Goal: Check status: Check status

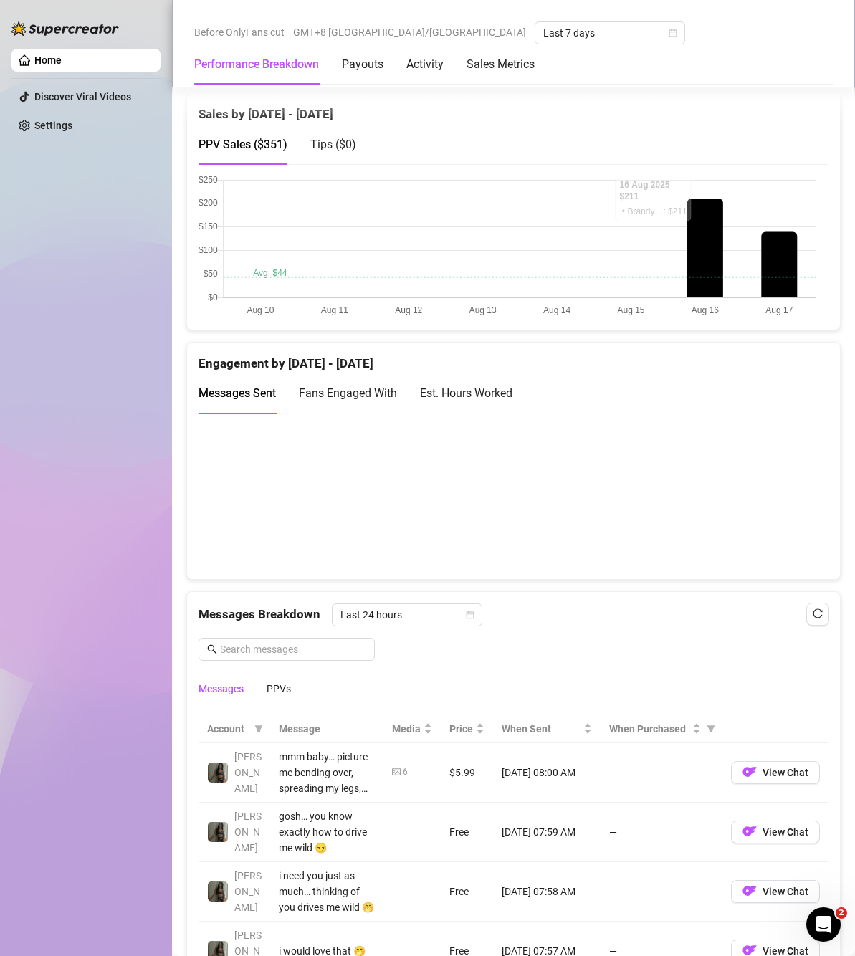
scroll to position [788, 0]
click at [290, 684] on div "PPVs" at bounding box center [279, 687] width 24 height 16
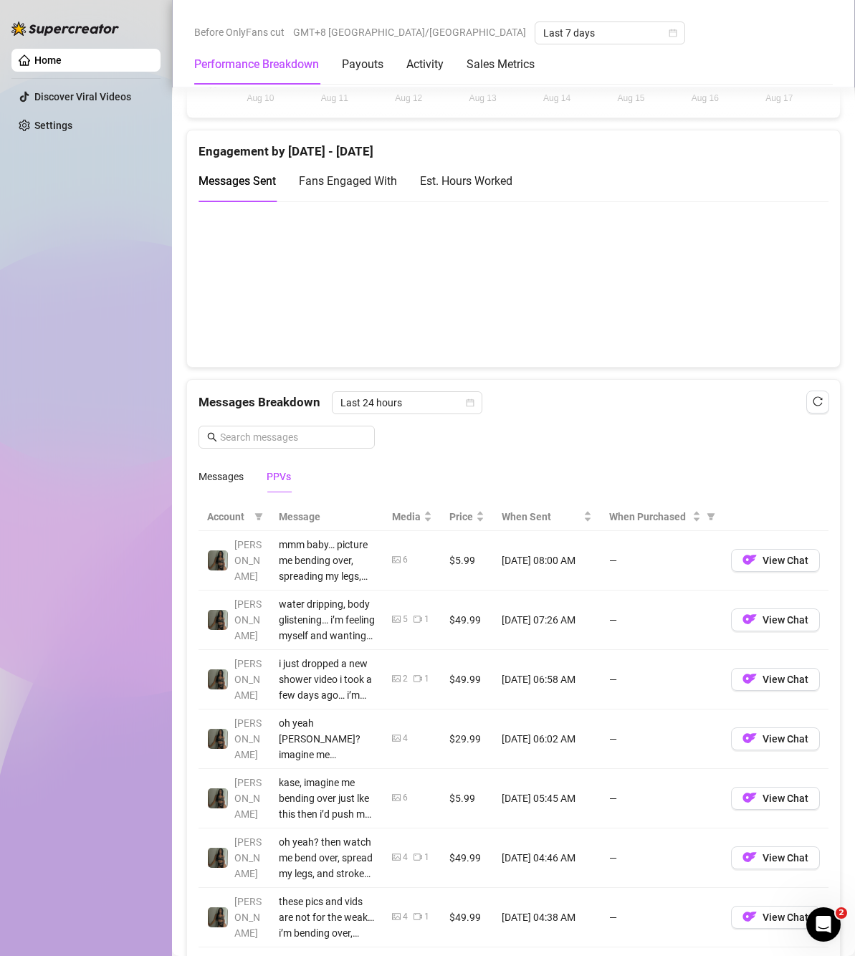
scroll to position [1003, 0]
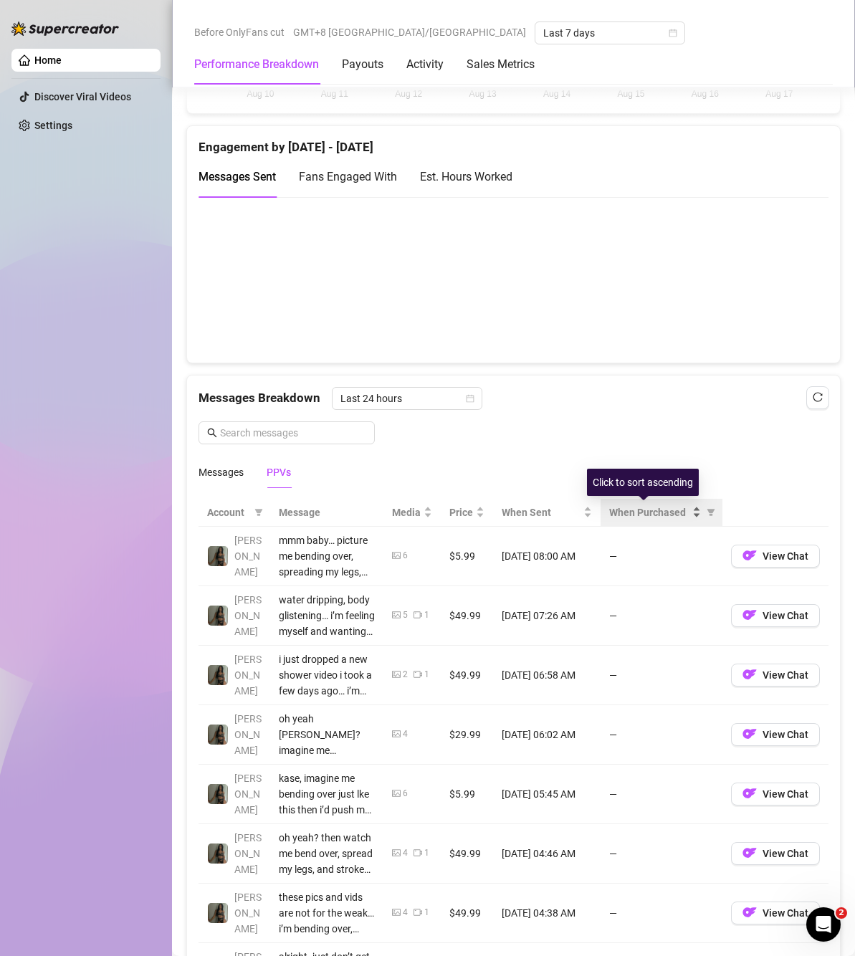
click at [658, 514] on span "When Purchased" at bounding box center [649, 512] width 80 height 16
click at [669, 514] on span "When Purchased" at bounding box center [649, 512] width 80 height 16
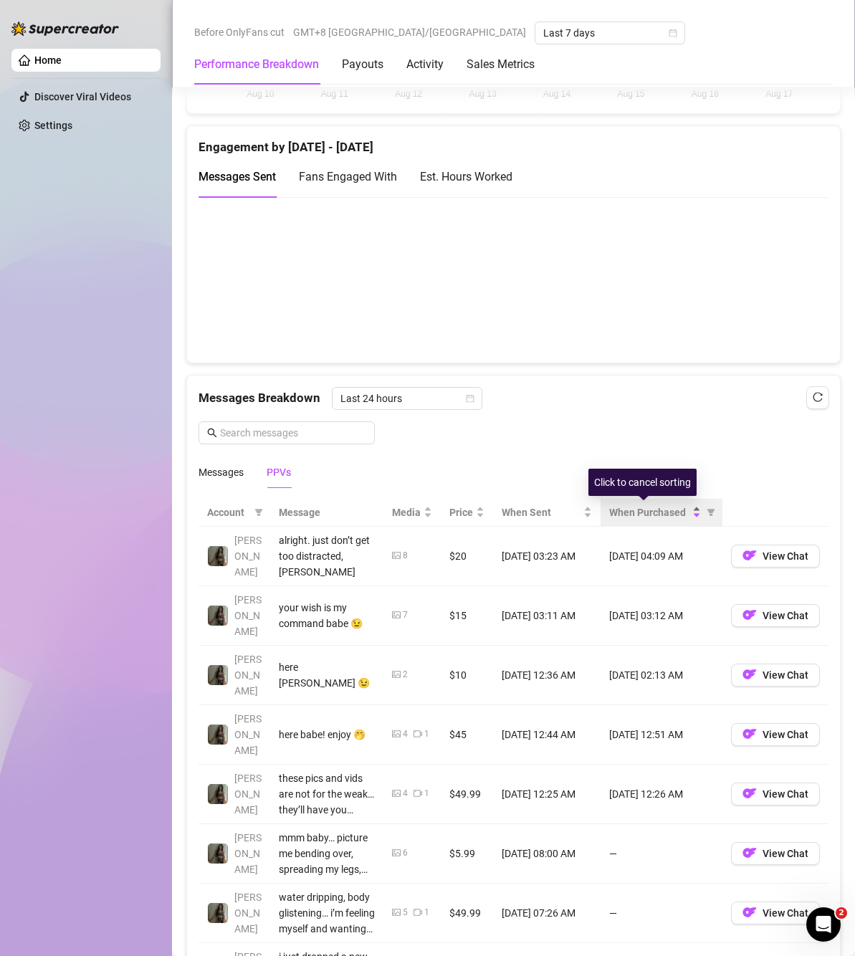
click at [669, 516] on span "When Purchased" at bounding box center [649, 512] width 80 height 16
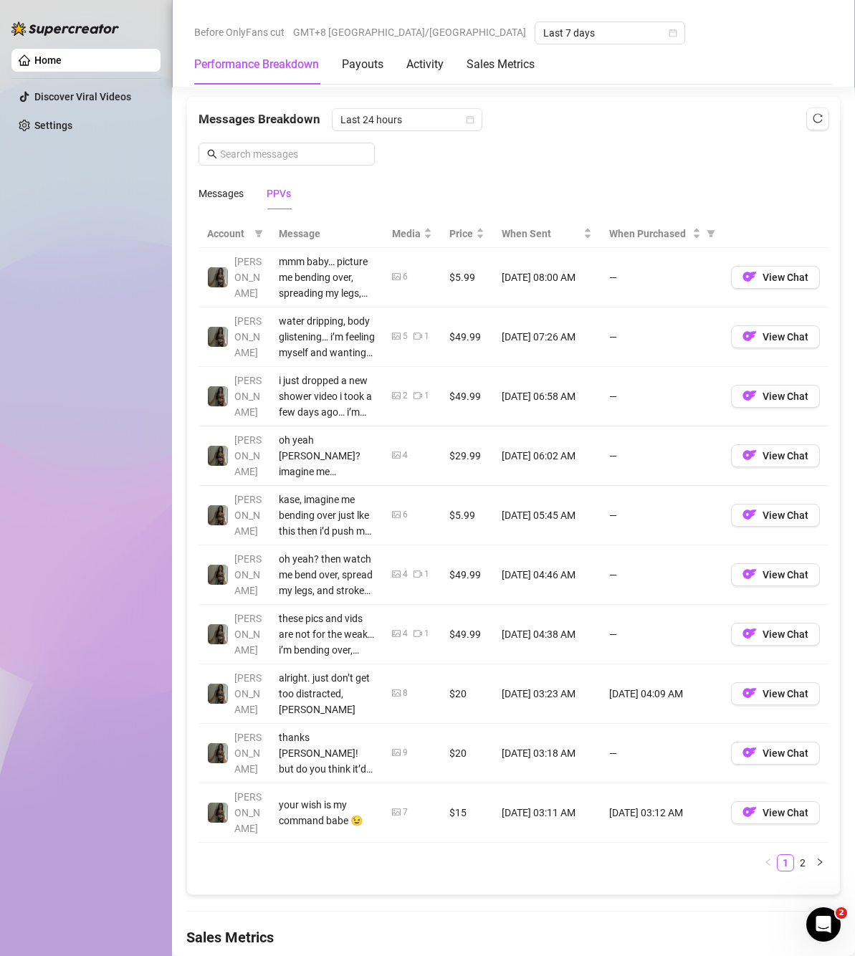
scroll to position [1218, 0]
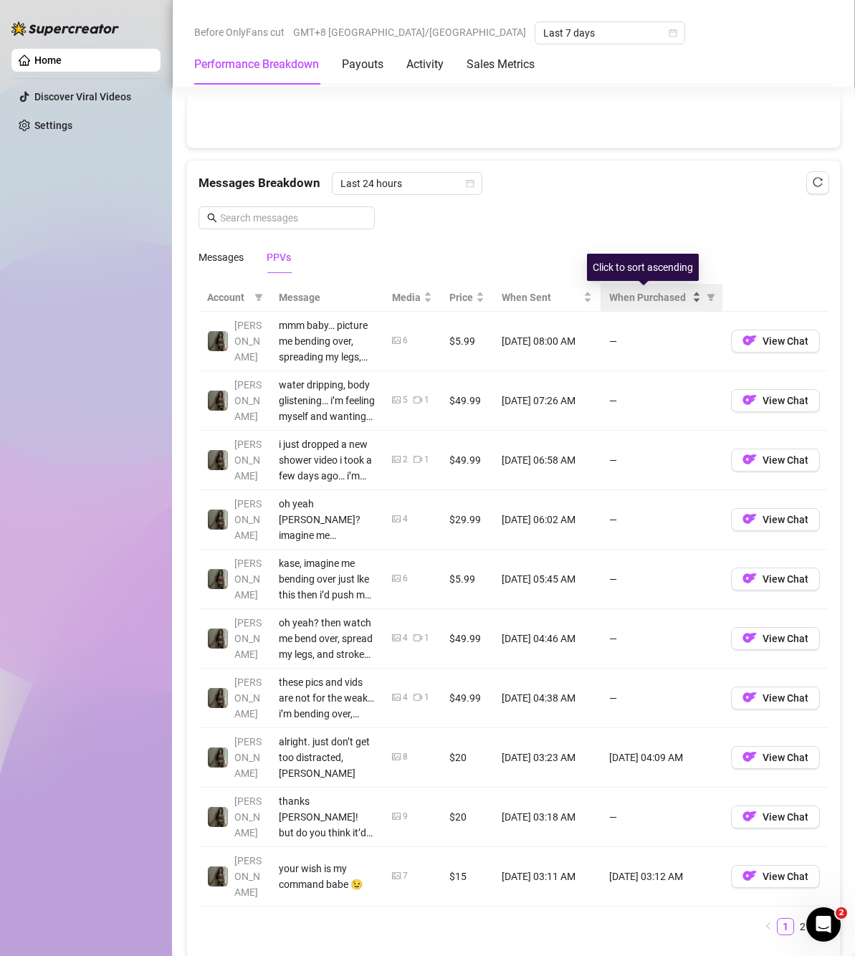
click at [666, 297] on span "When Purchased" at bounding box center [649, 298] width 80 height 16
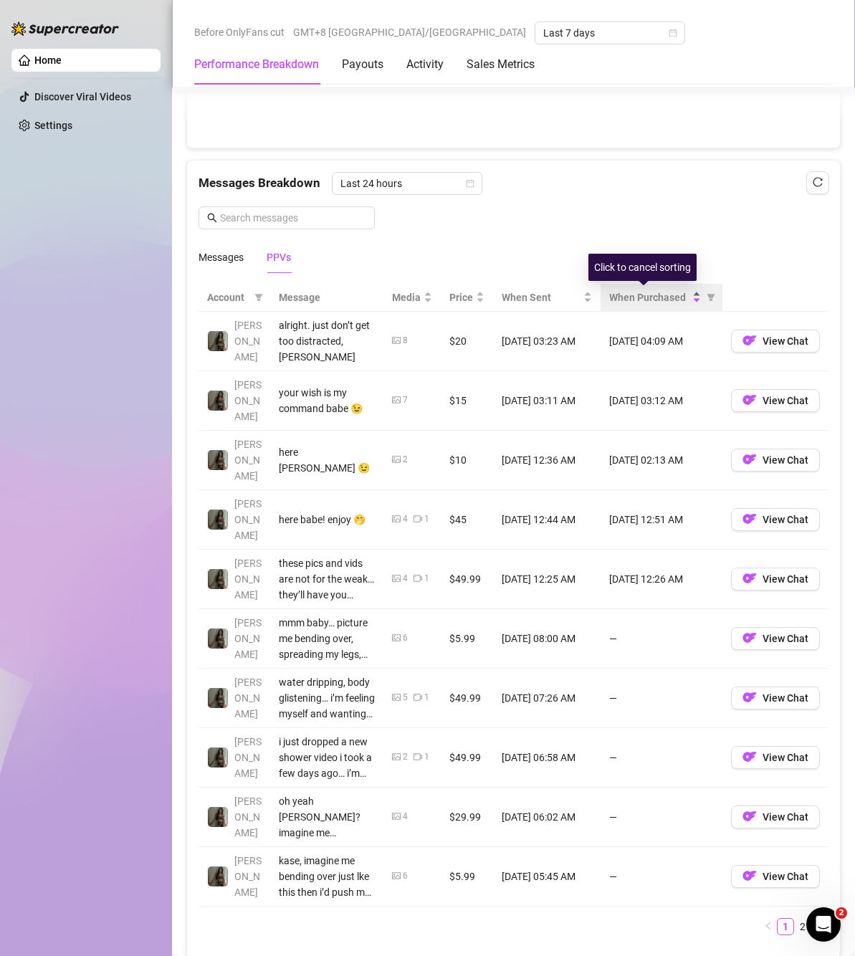
click at [649, 302] on span "When Purchased" at bounding box center [649, 298] width 80 height 16
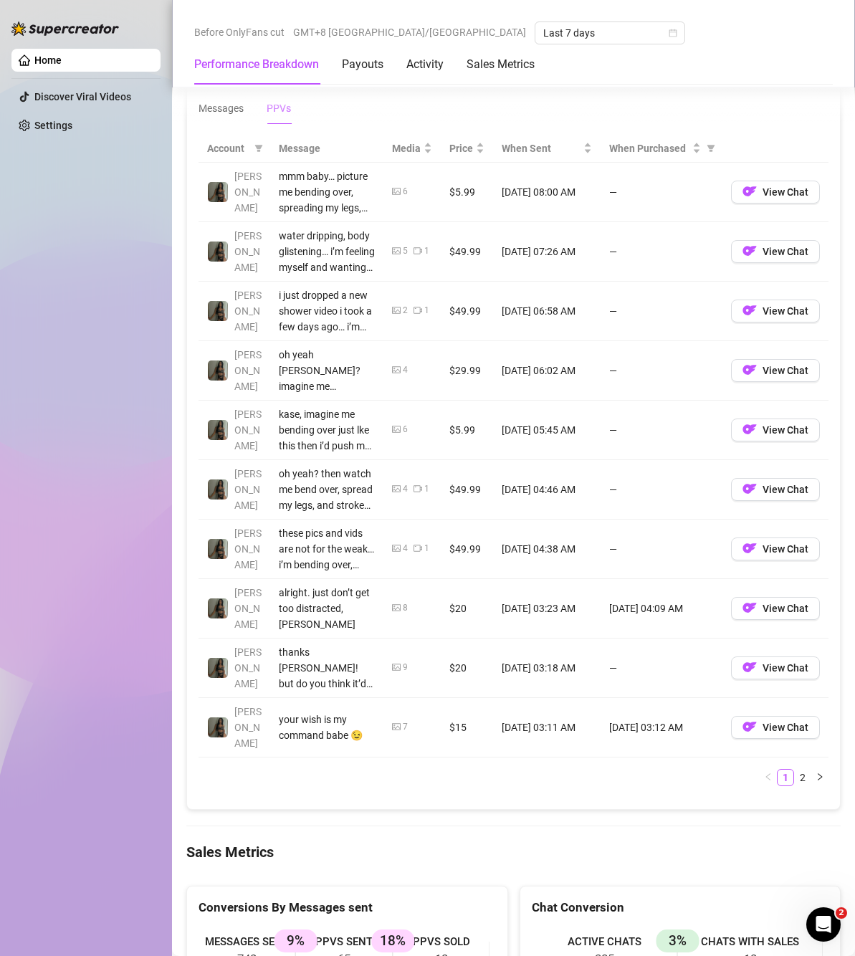
scroll to position [1362, 0]
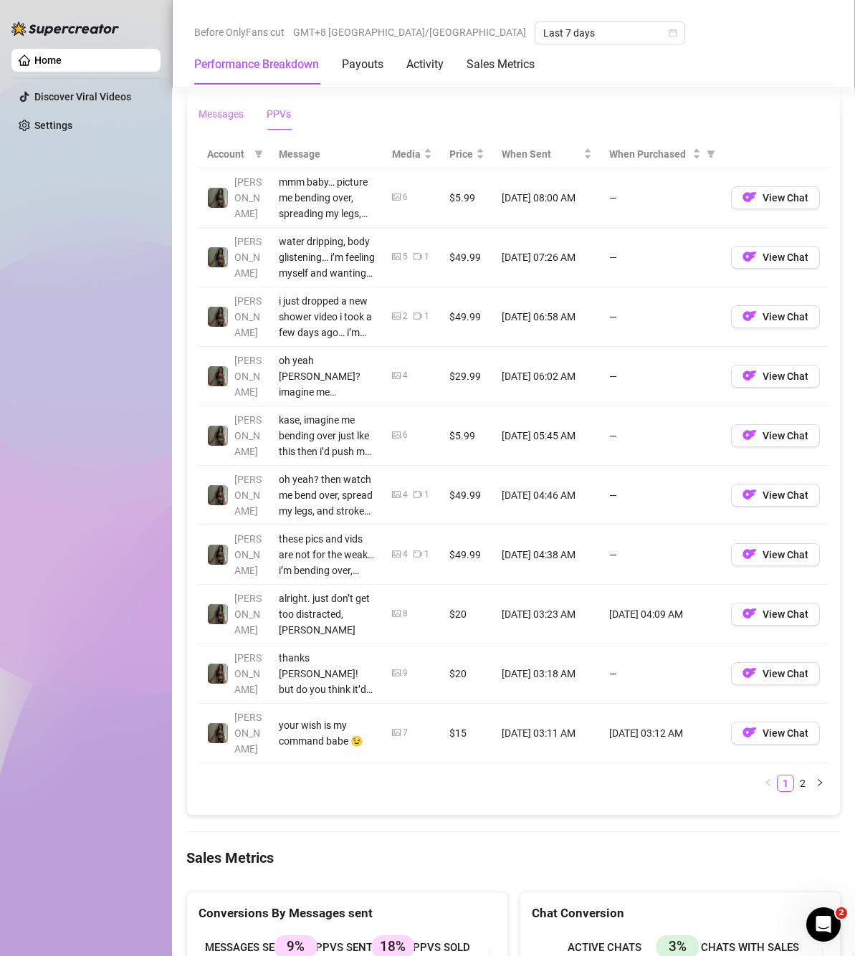
click at [211, 117] on div "Messages" at bounding box center [220, 114] width 45 height 16
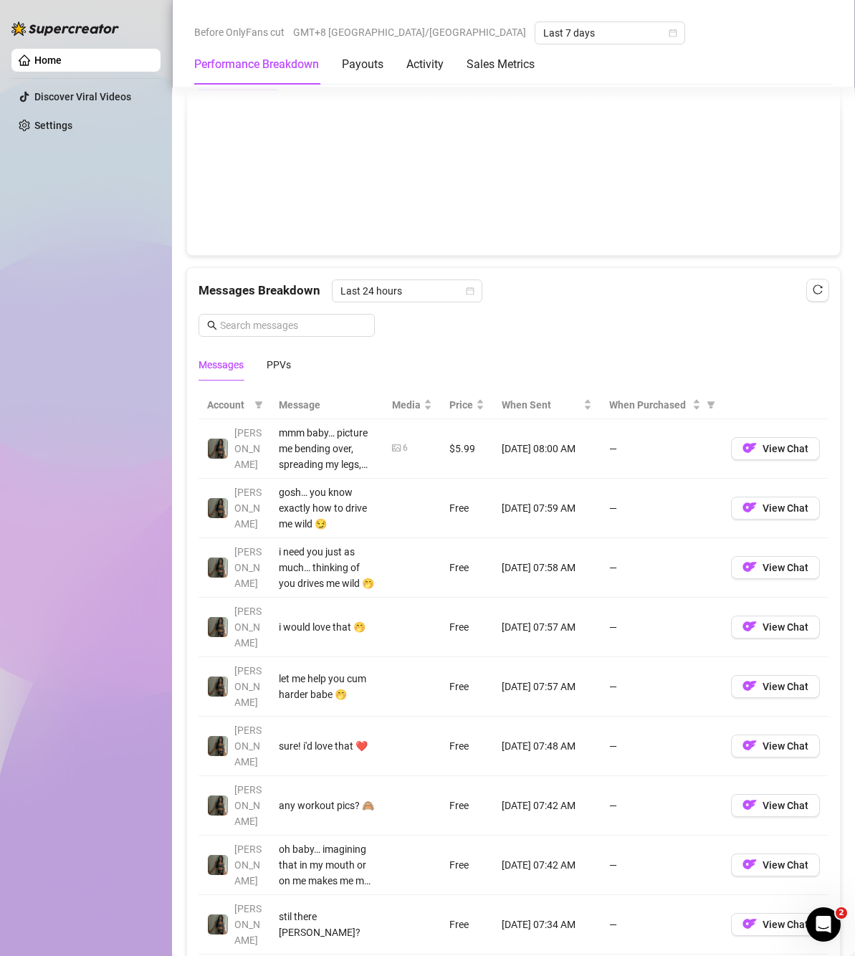
scroll to position [1075, 0]
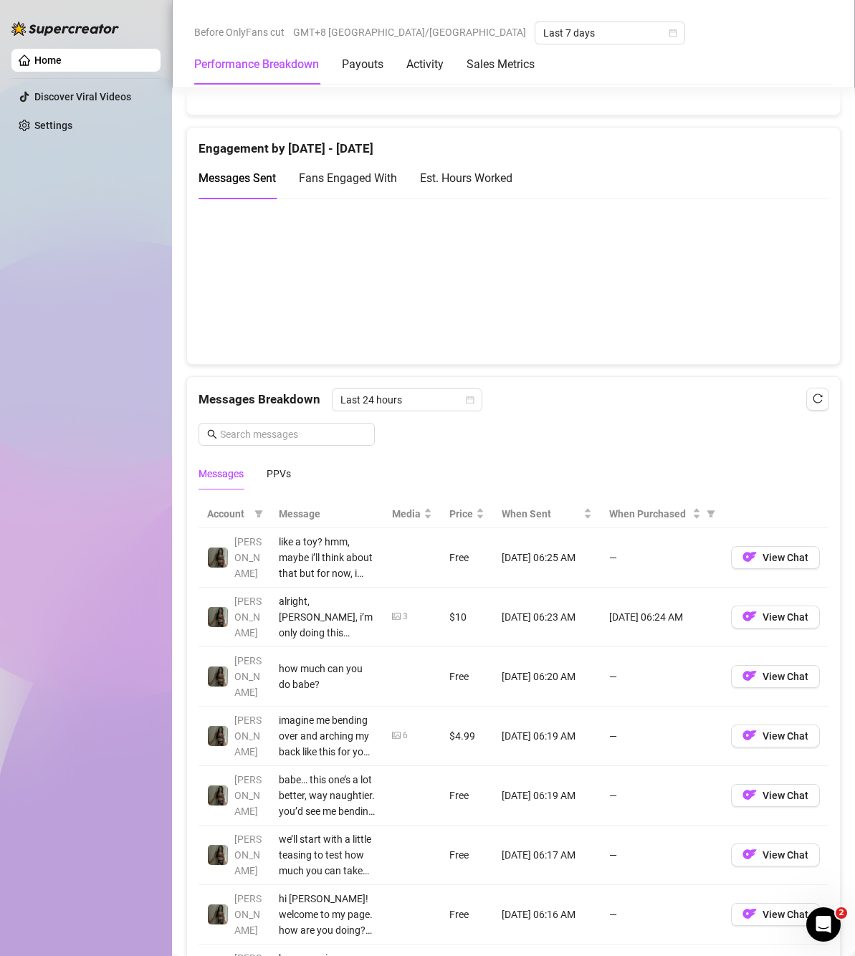
scroll to position [1003, 0]
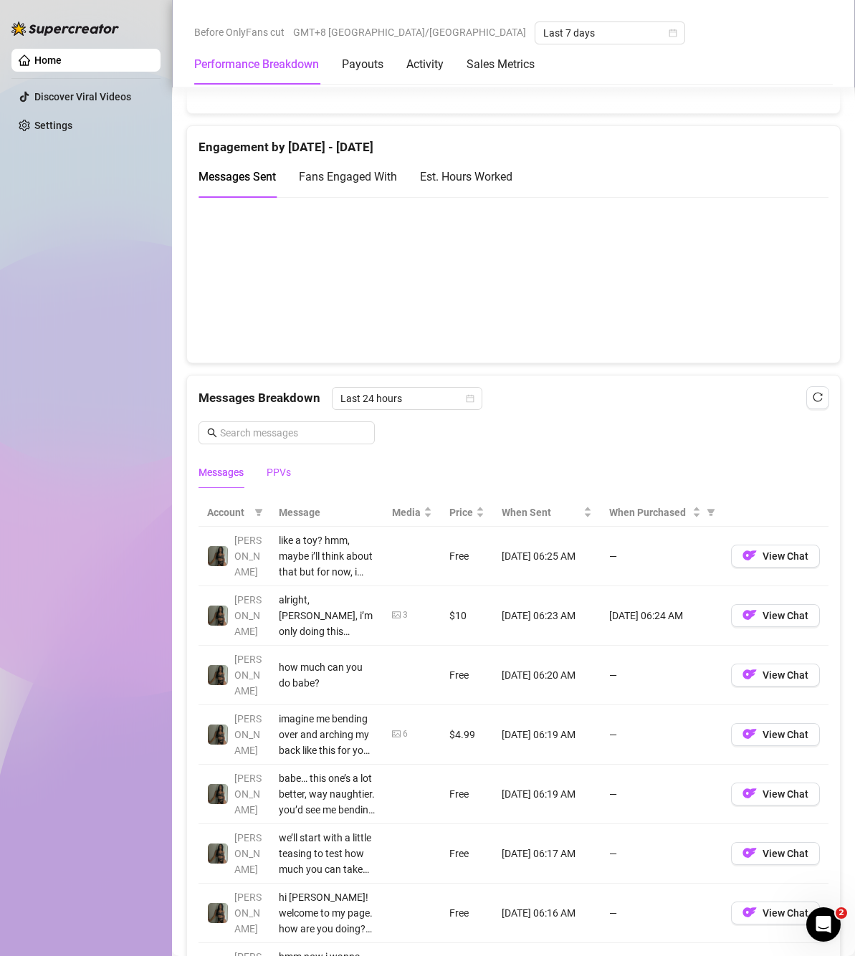
click at [280, 478] on div "PPVs" at bounding box center [279, 472] width 24 height 16
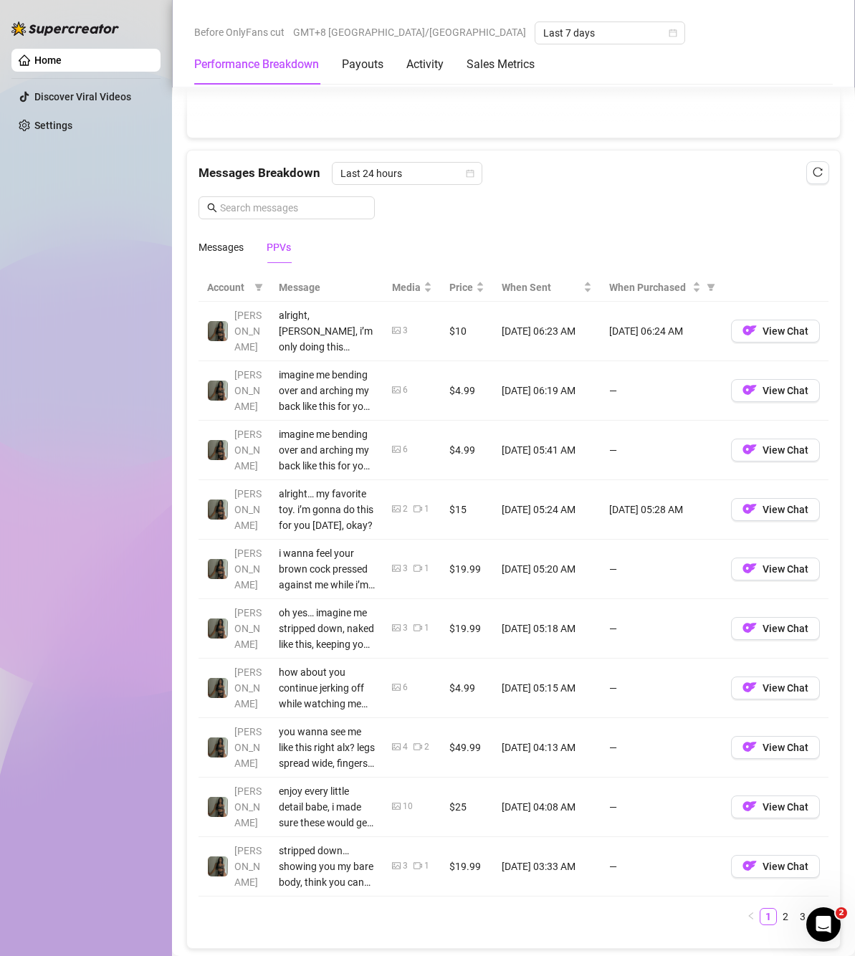
scroll to position [1218, 0]
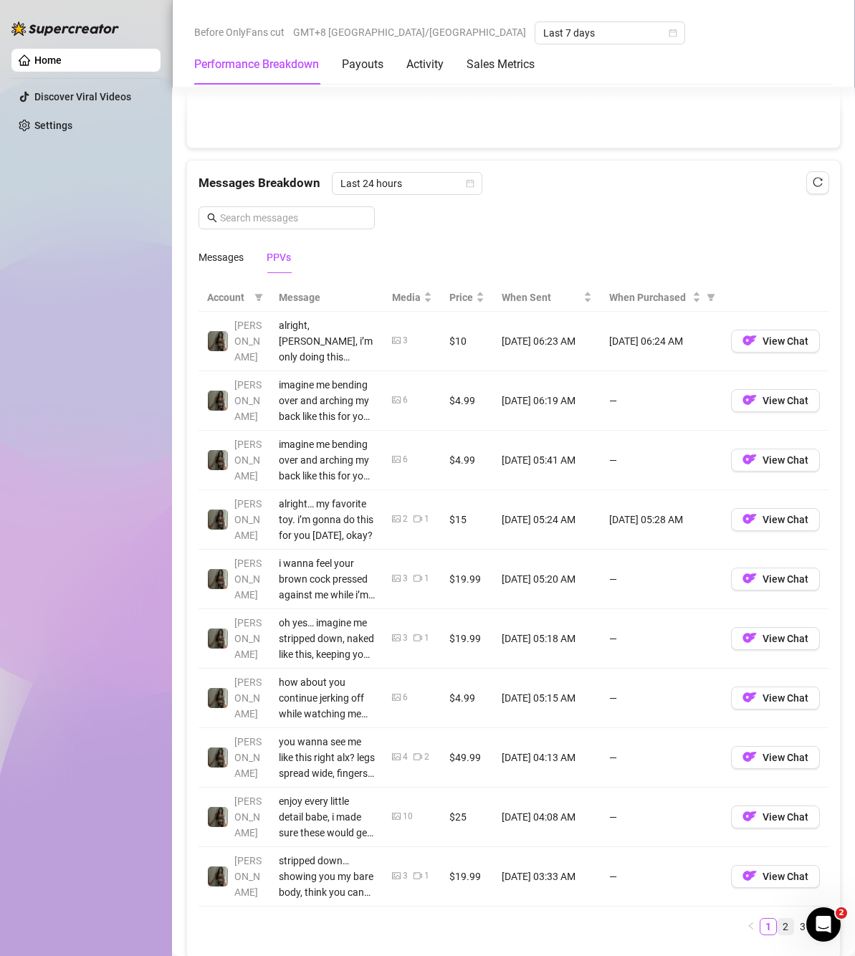
click at [778, 924] on link "2" at bounding box center [786, 927] width 16 height 16
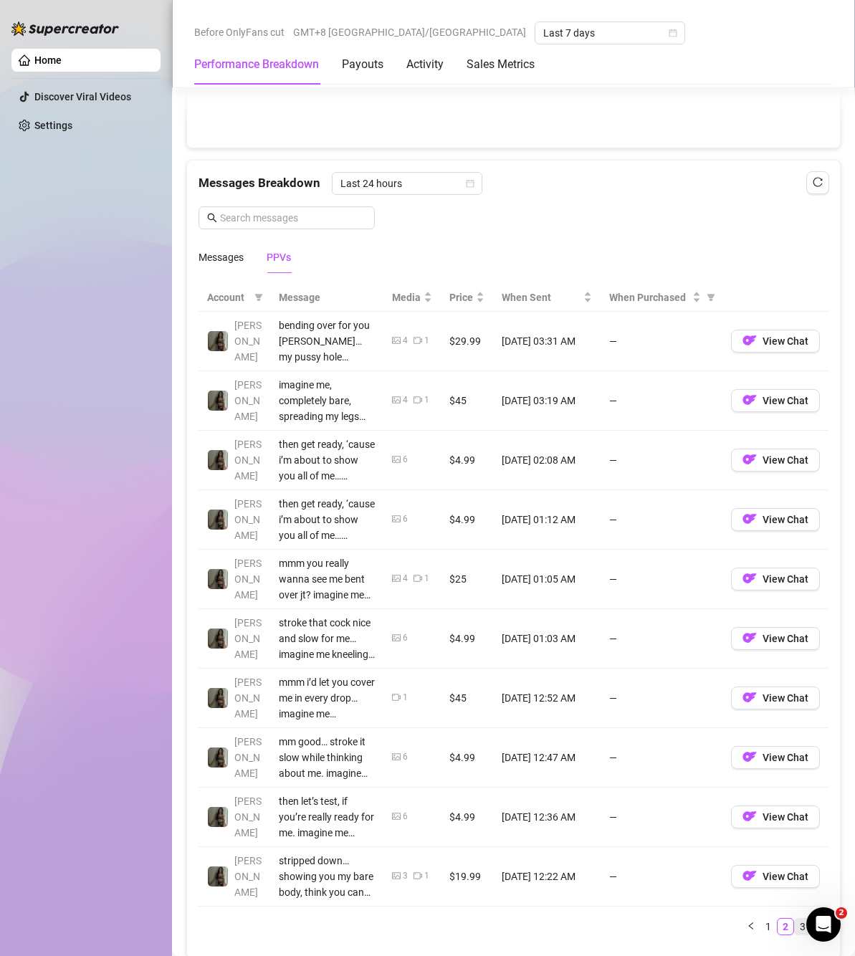
click at [795, 933] on link "3" at bounding box center [803, 927] width 16 height 16
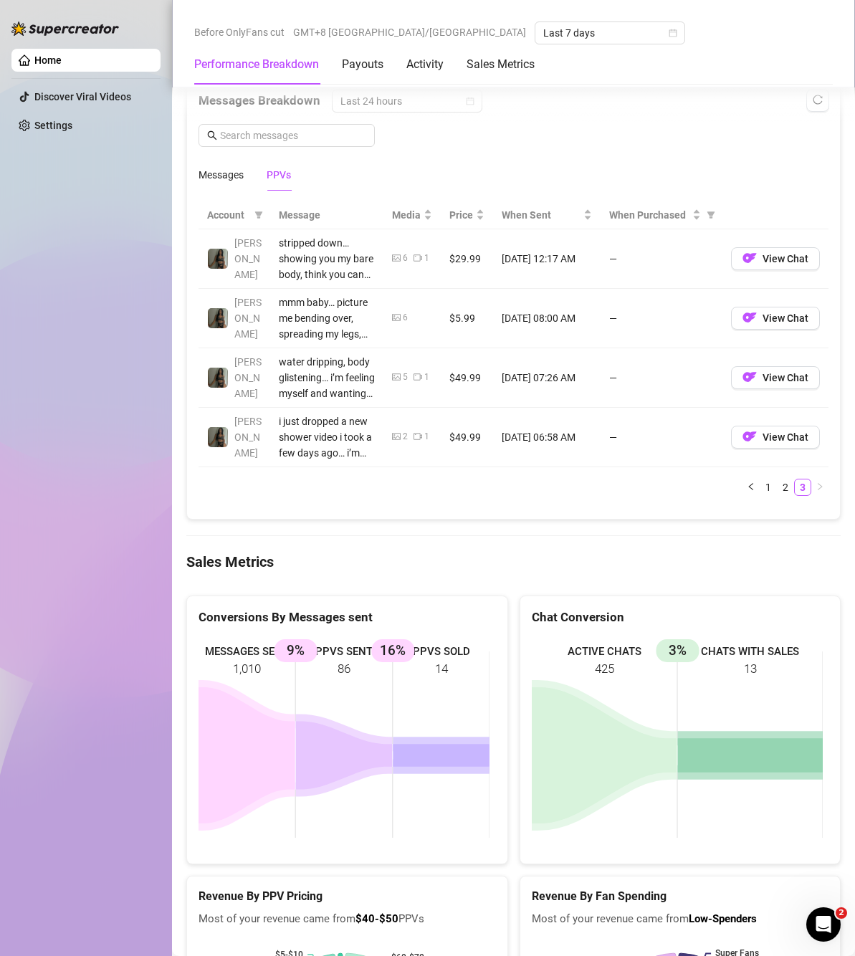
scroll to position [1290, 0]
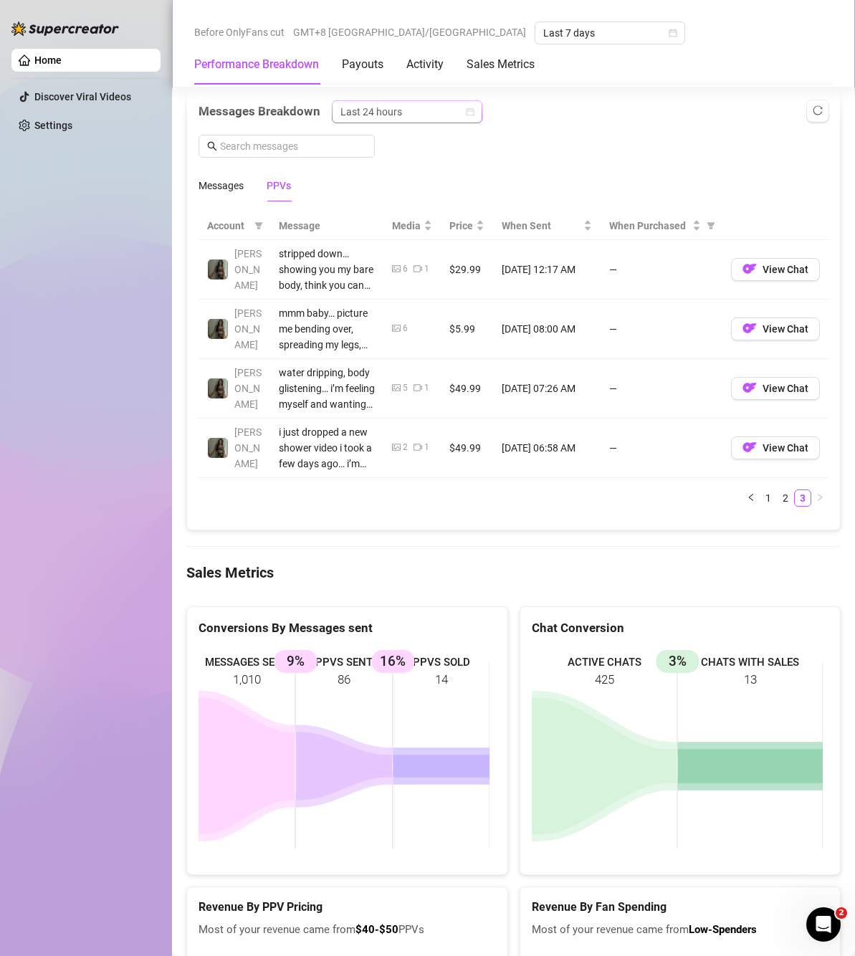
click at [416, 105] on span "Last 24 hours" at bounding box center [406, 111] width 133 height 21
click at [390, 168] on div "Last Week" at bounding box center [406, 164] width 128 height 16
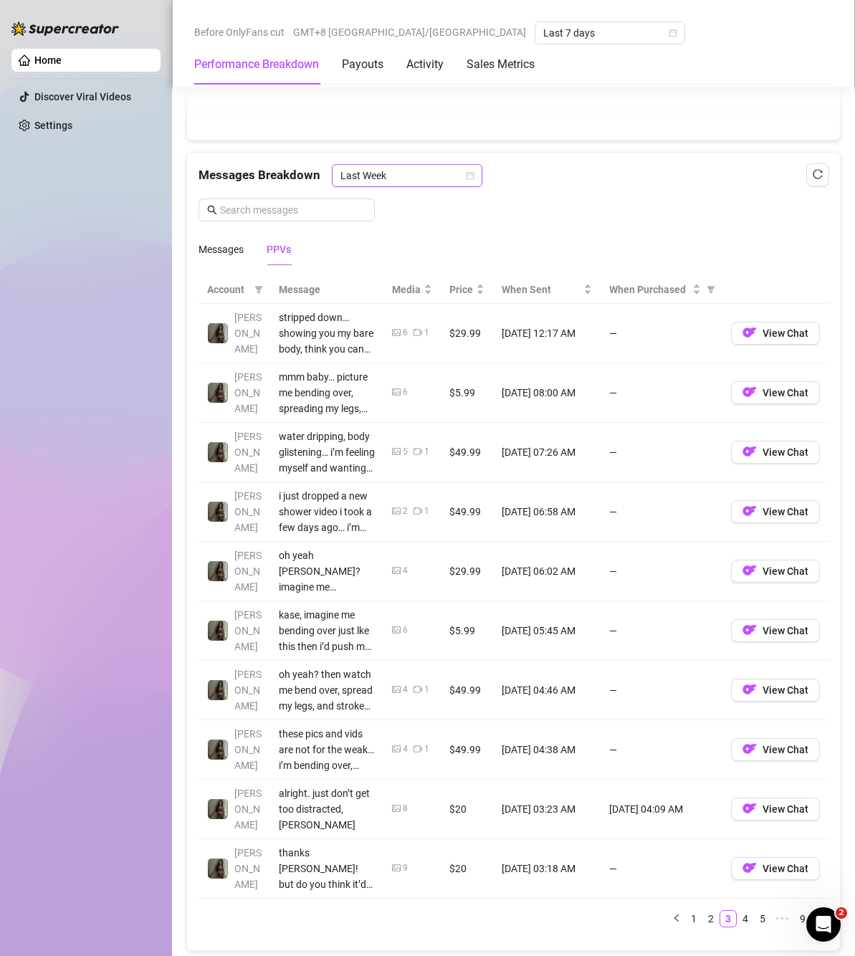
scroll to position [1218, 0]
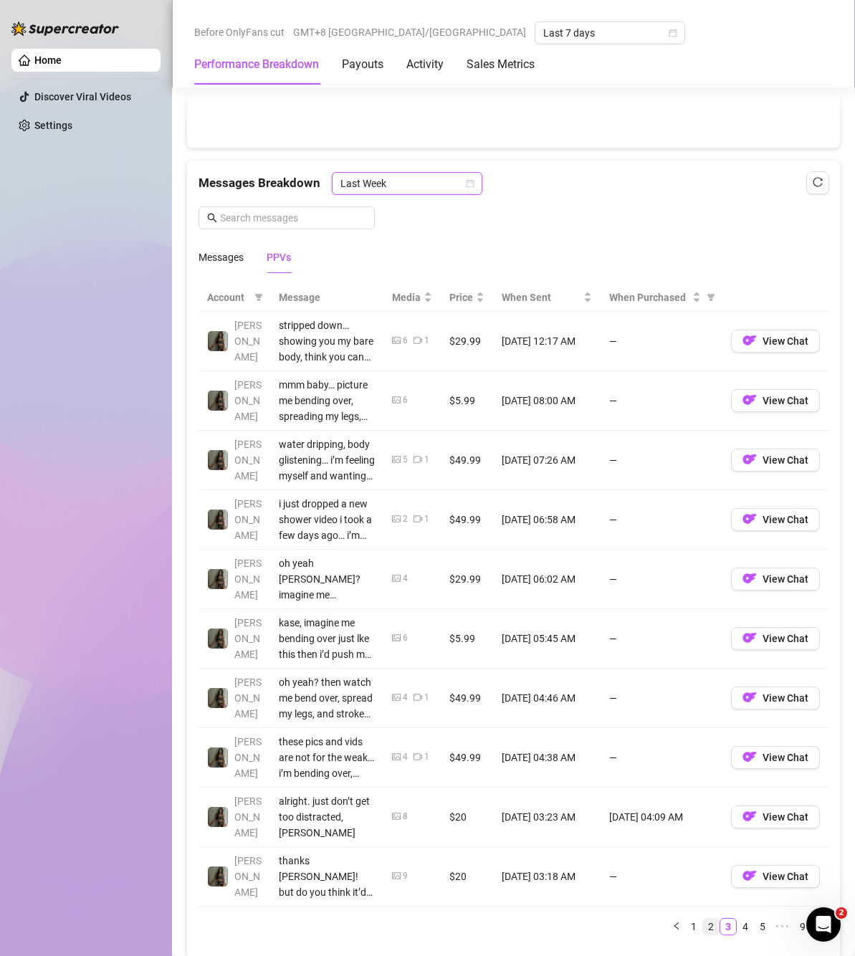
click at [703, 927] on link "2" at bounding box center [711, 927] width 16 height 16
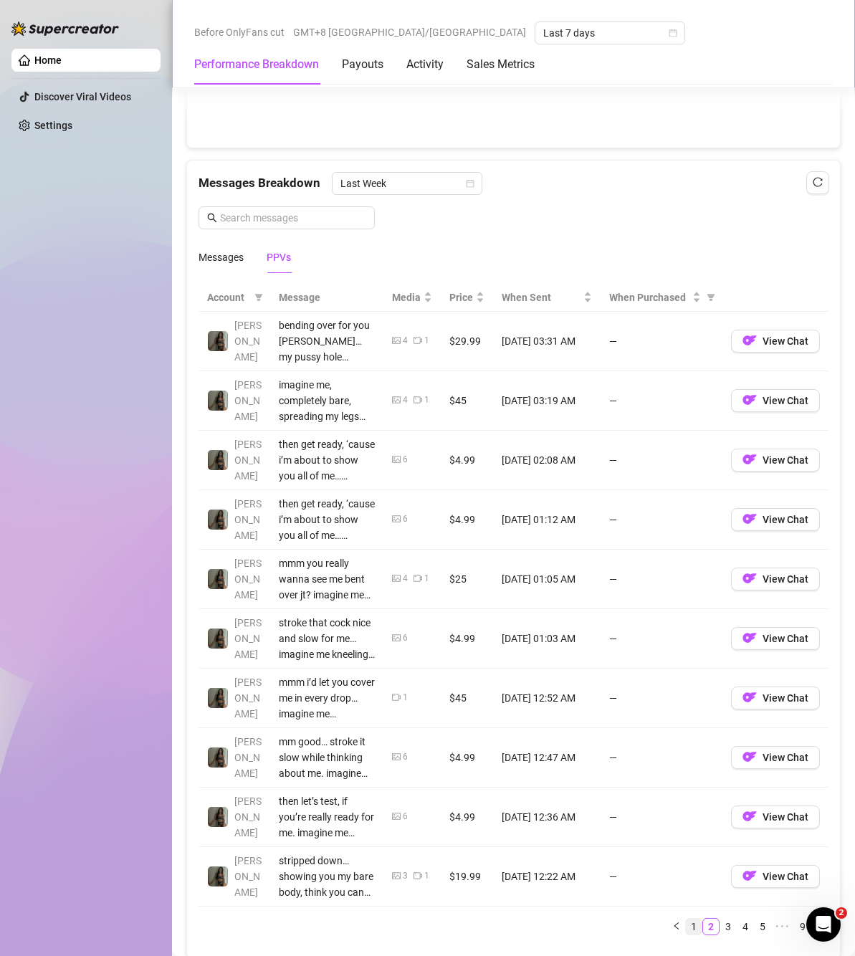
click at [686, 926] on link "1" at bounding box center [694, 927] width 16 height 16
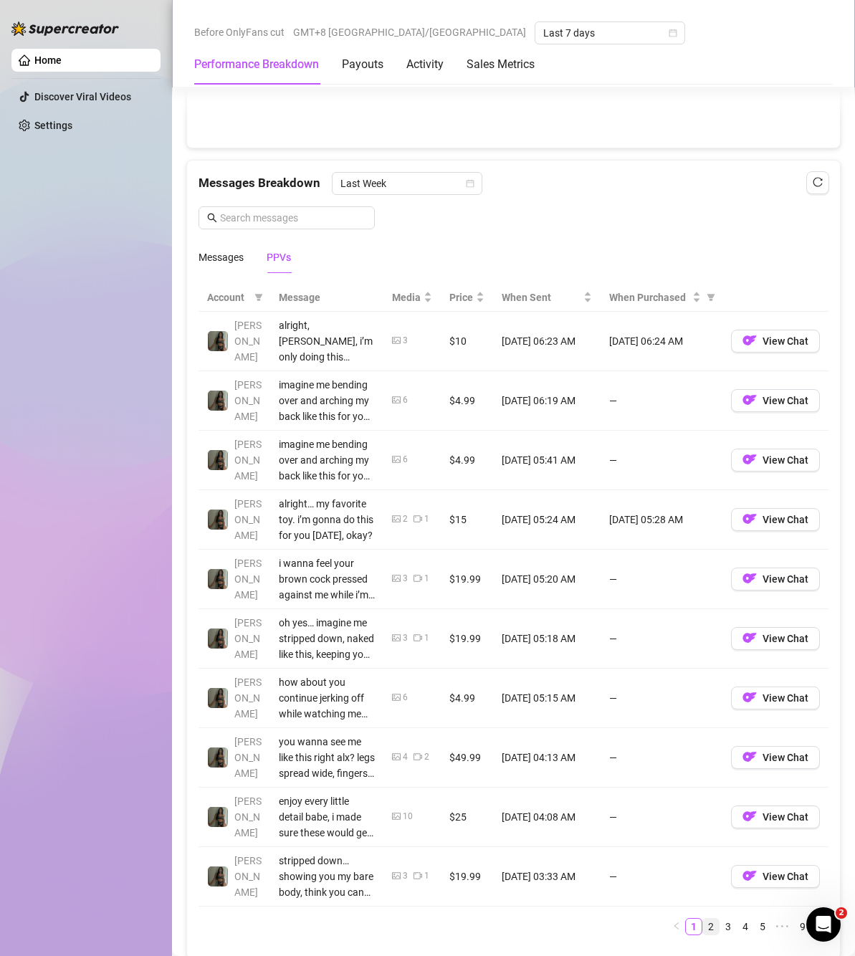
click at [703, 929] on link "2" at bounding box center [711, 927] width 16 height 16
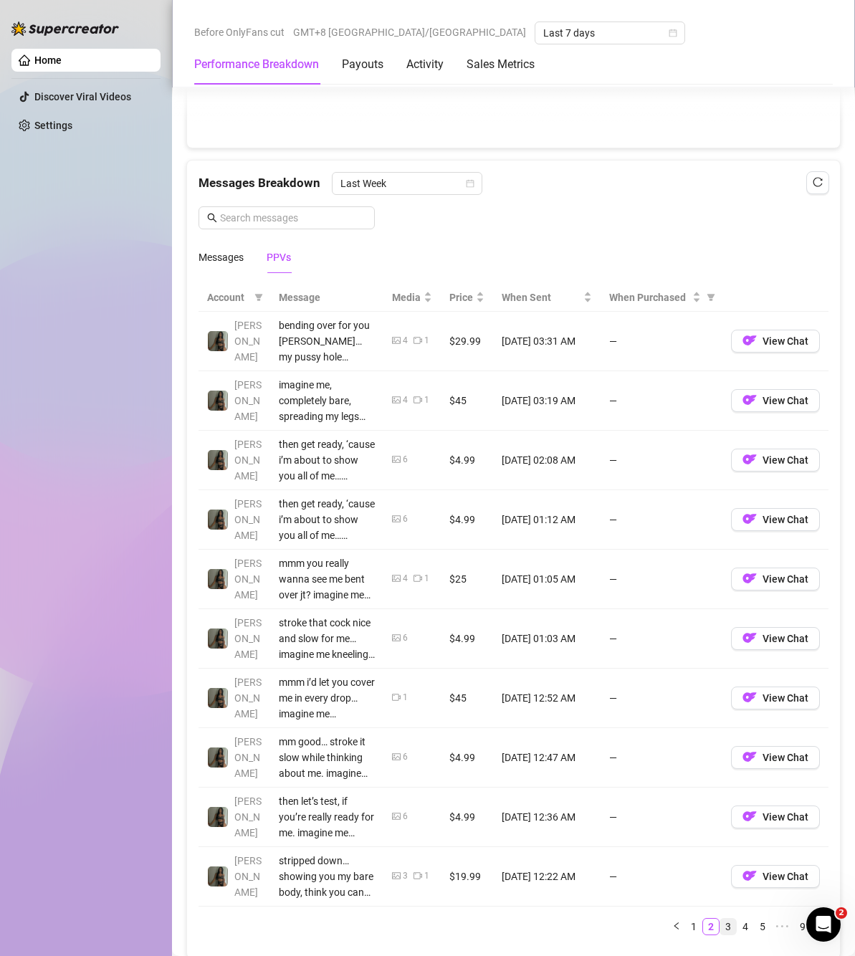
click at [720, 929] on link "3" at bounding box center [728, 927] width 16 height 16
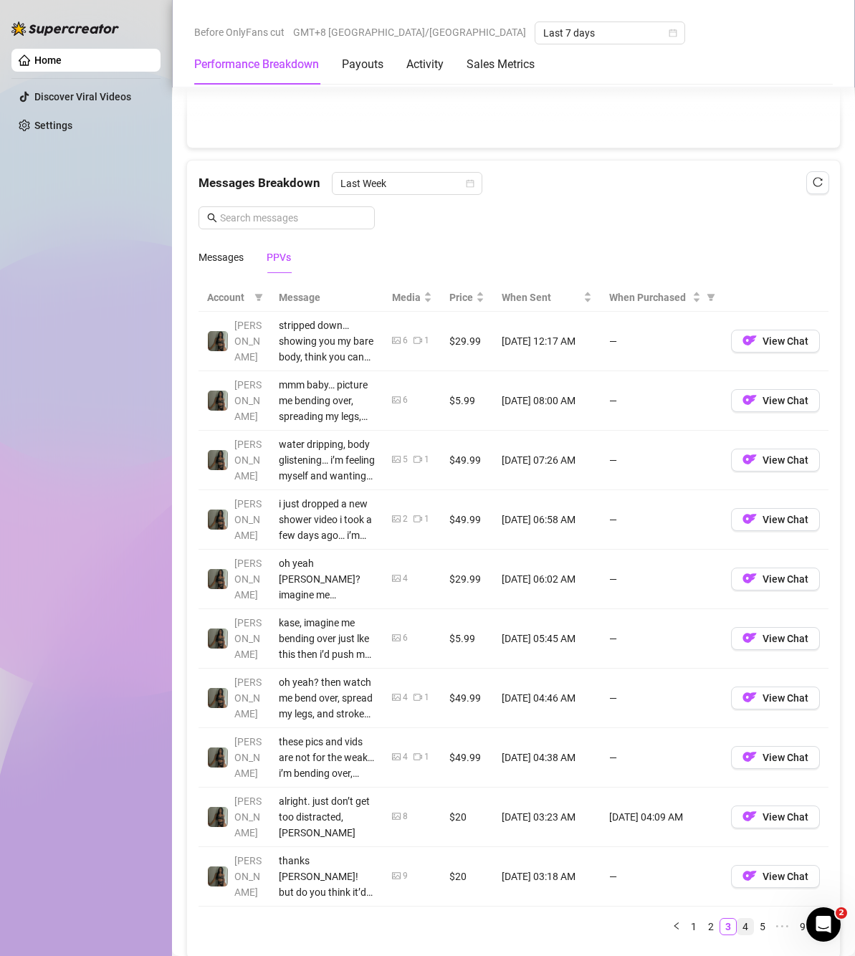
click at [737, 924] on link "4" at bounding box center [745, 927] width 16 height 16
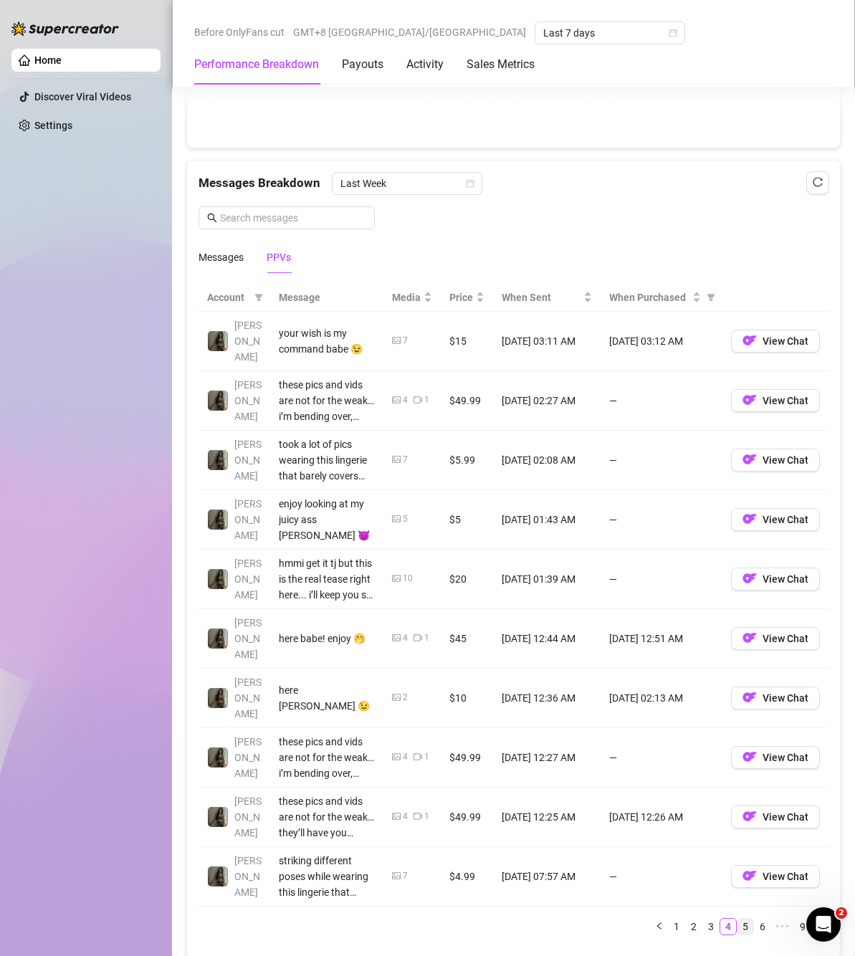
click at [737, 919] on link "5" at bounding box center [745, 927] width 16 height 16
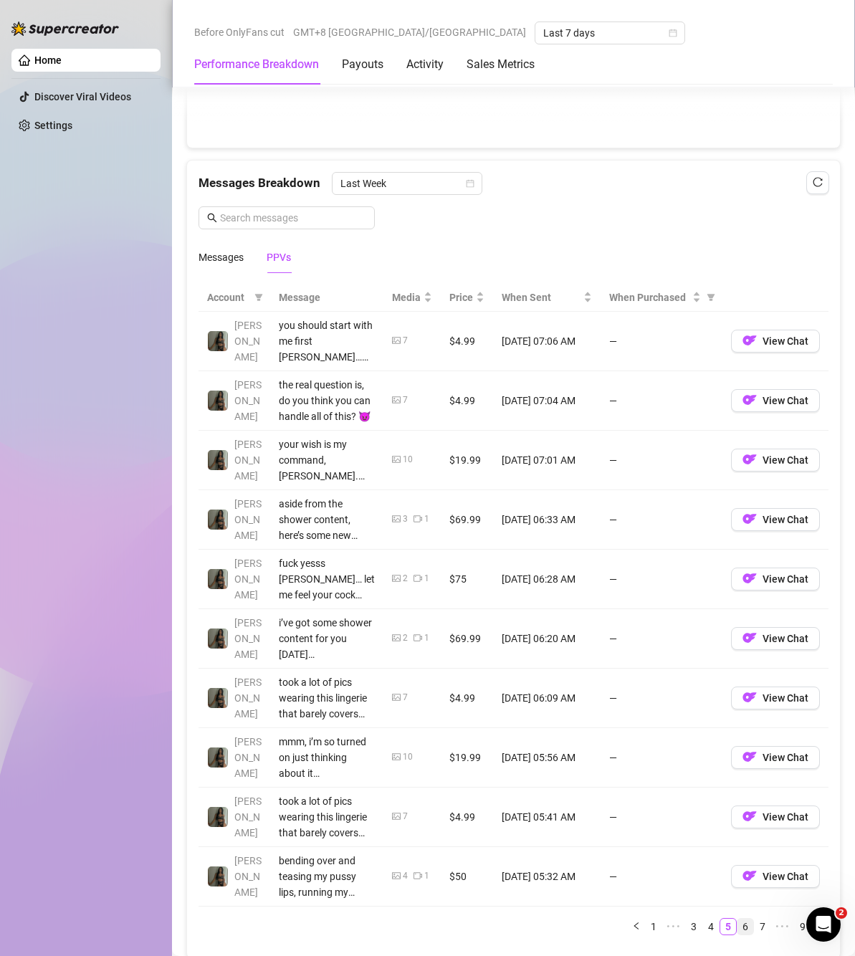
click at [737, 924] on link "6" at bounding box center [745, 927] width 16 height 16
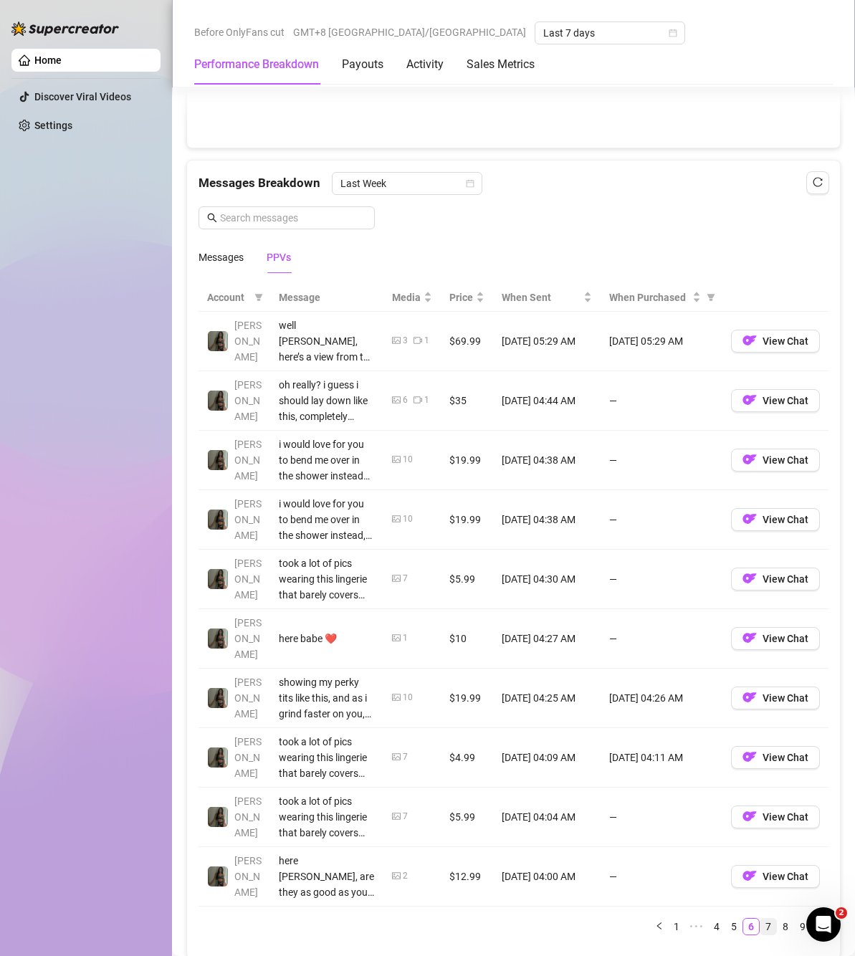
click at [760, 919] on link "7" at bounding box center [768, 927] width 16 height 16
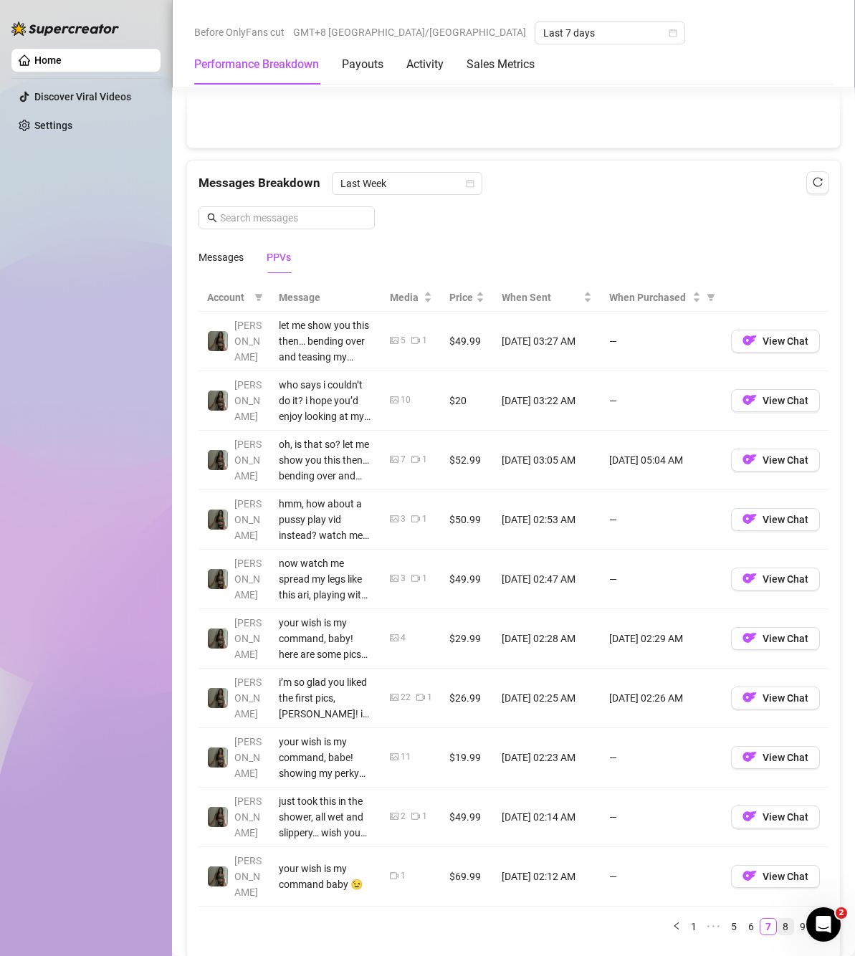
click at [778, 919] on link "8" at bounding box center [786, 927] width 16 height 16
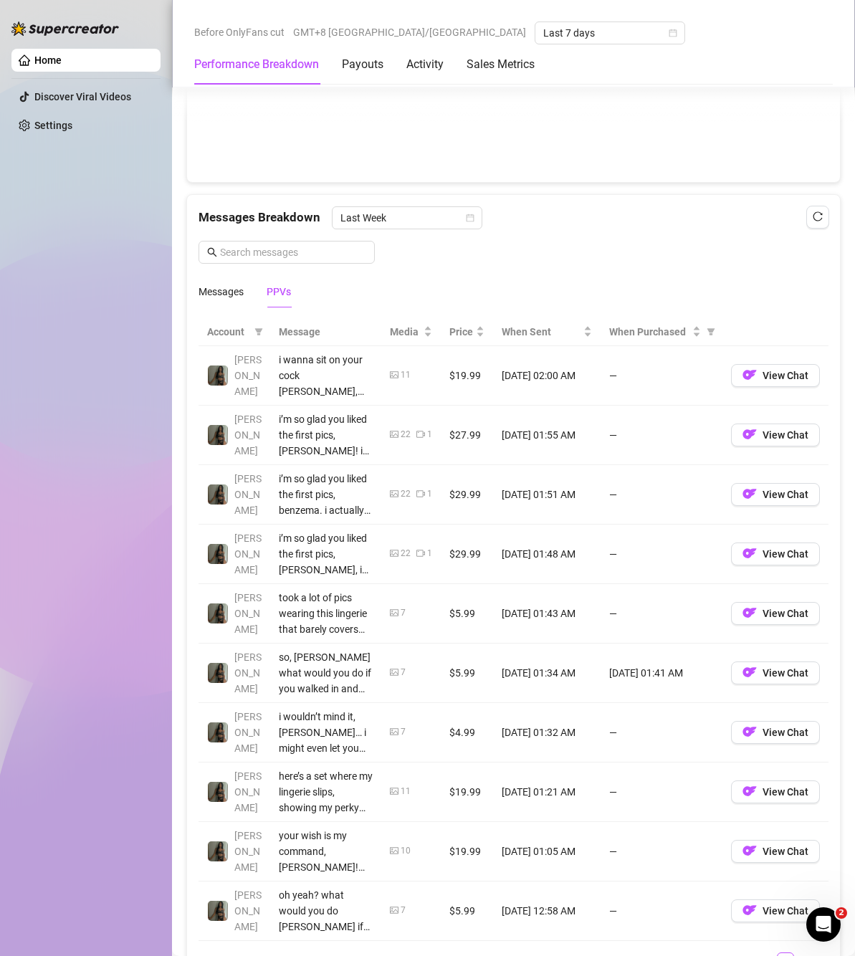
scroll to position [932, 0]
